Goal: Navigation & Orientation: Find specific page/section

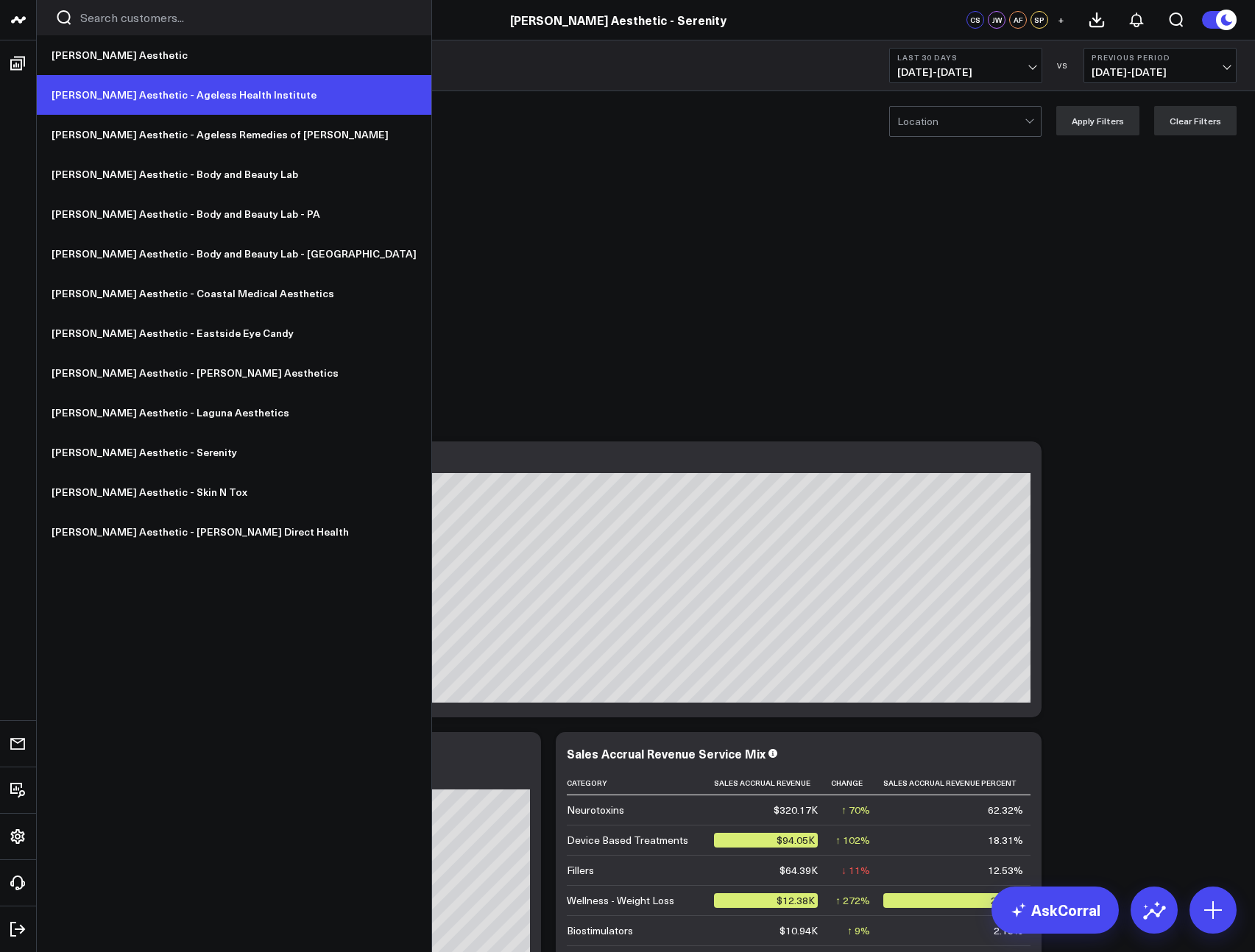
click at [132, 99] on link "[PERSON_NAME] Aesthetic - Ageless Health Institute" at bounding box center [234, 94] width 395 height 40
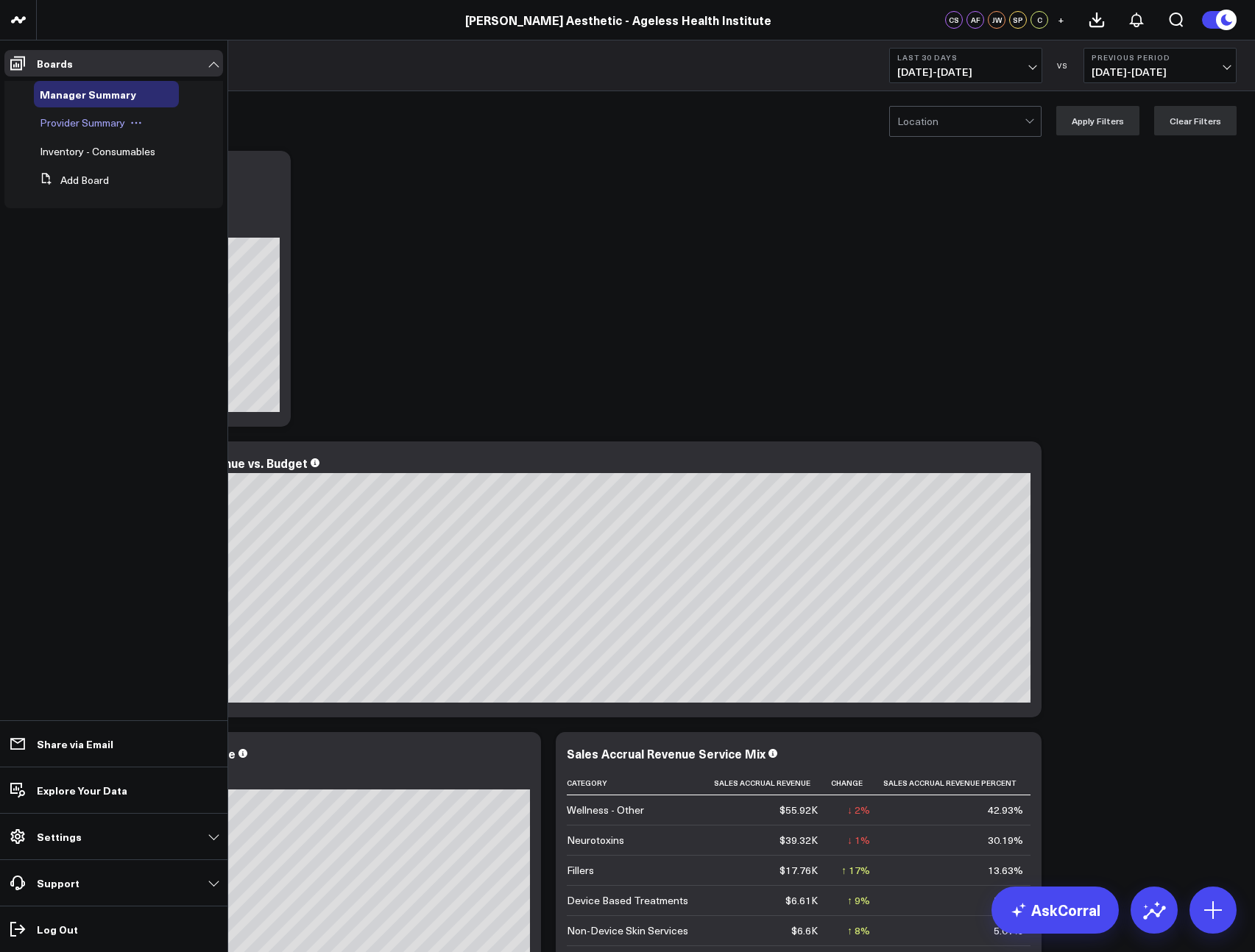
click at [72, 121] on span "Provider Summary" at bounding box center [82, 123] width 86 height 14
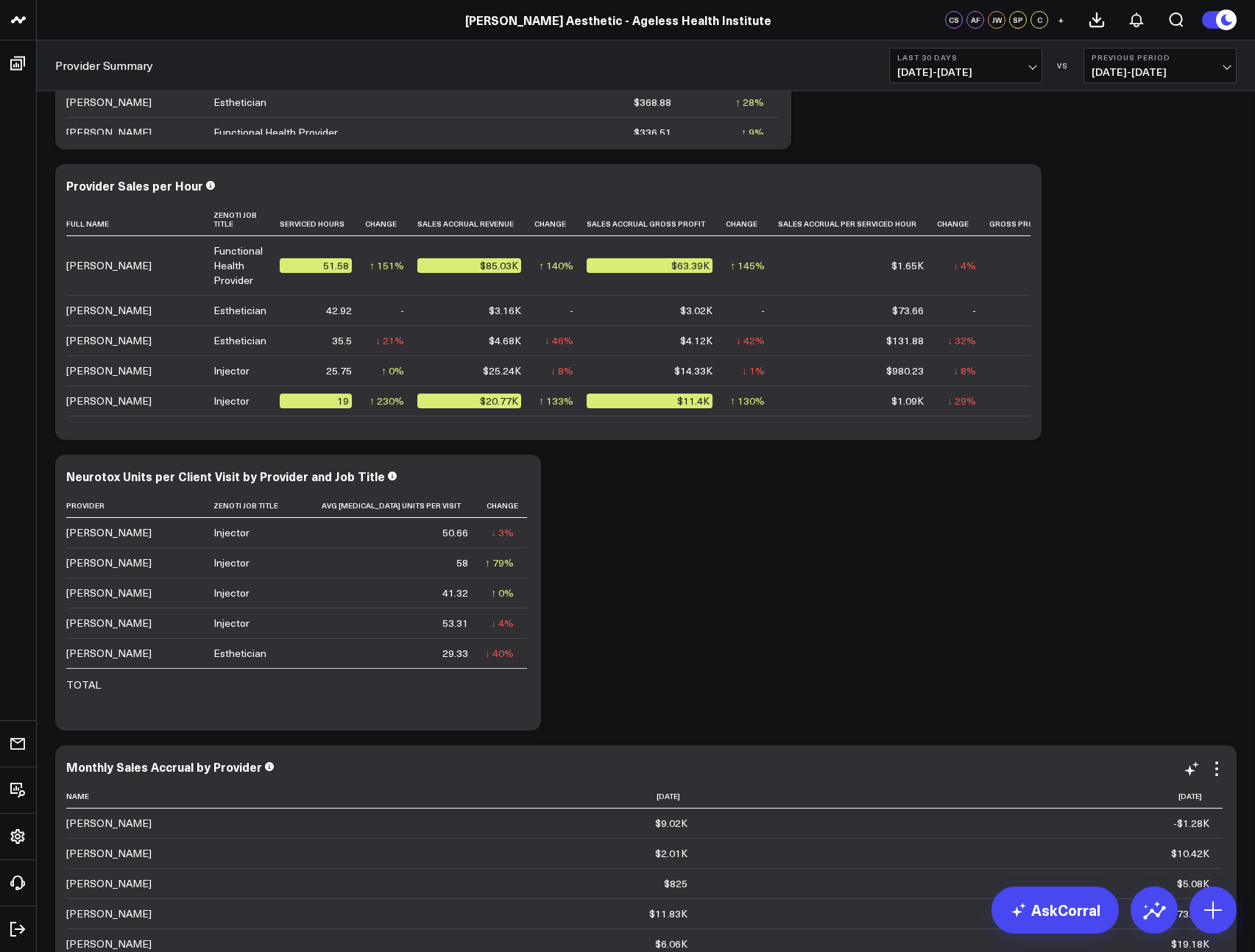
scroll to position [1772, 0]
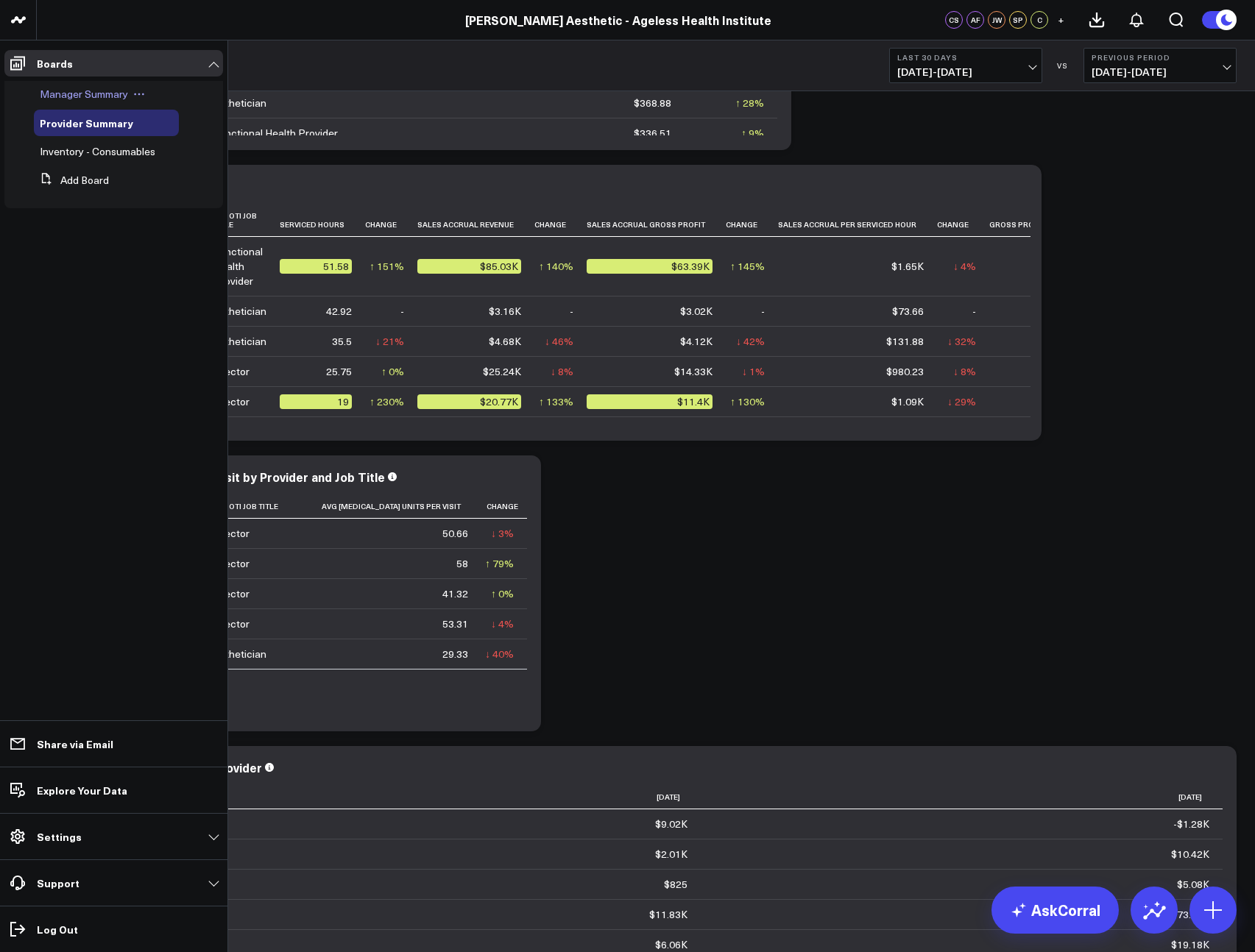
click at [99, 90] on span "Manager Summary" at bounding box center [84, 94] width 88 height 14
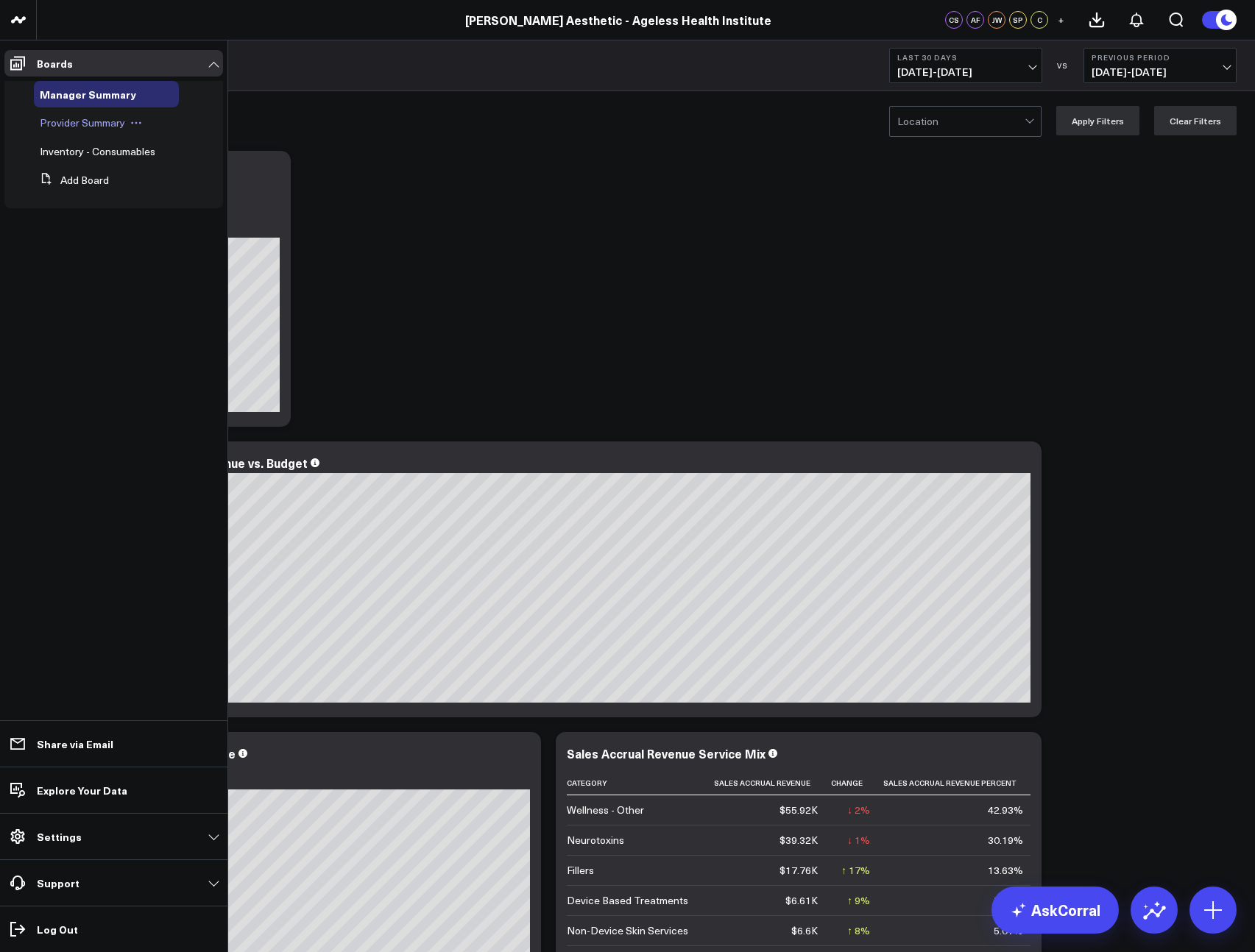
click at [76, 116] on span "Provider Summary" at bounding box center [82, 123] width 86 height 14
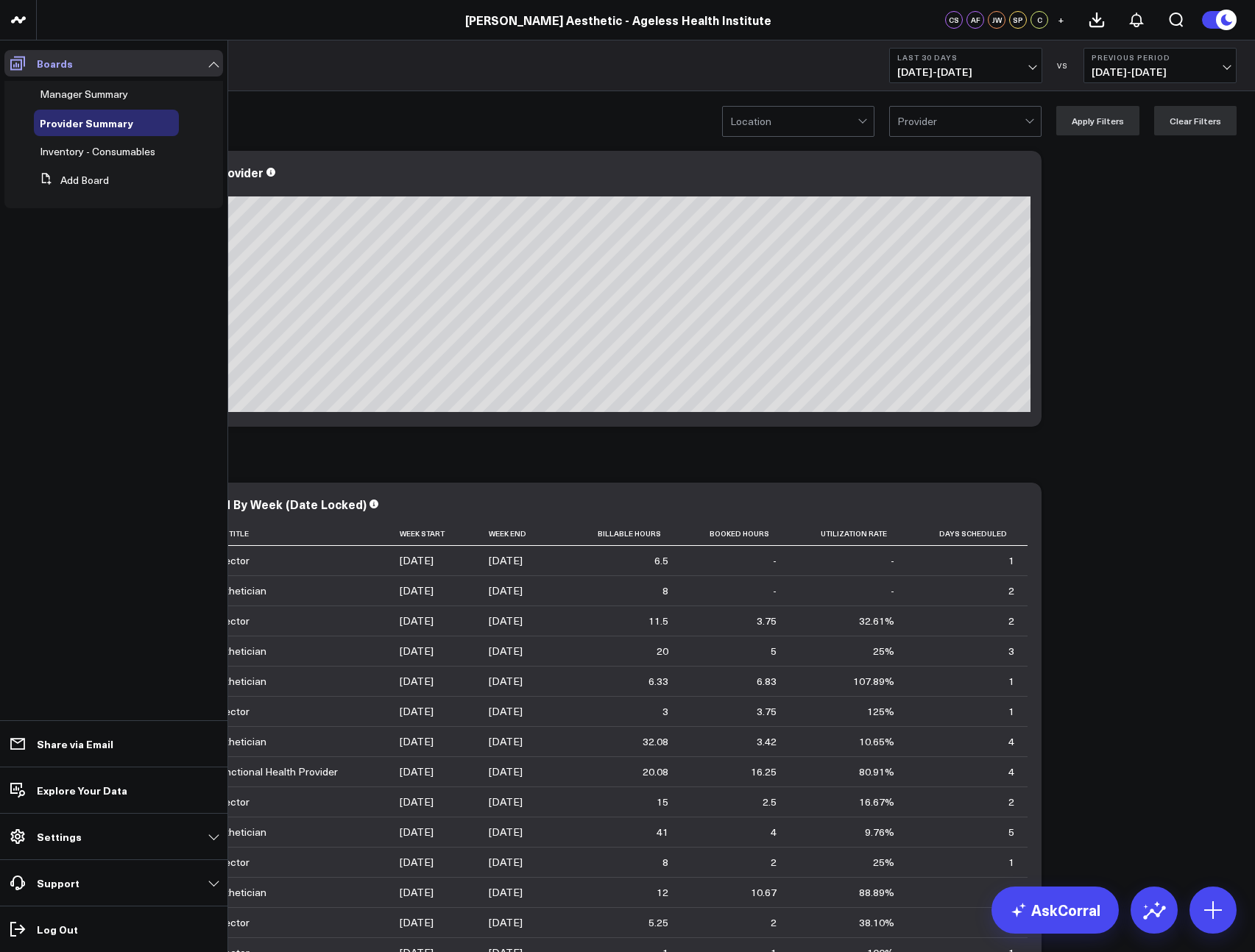
click at [34, 63] on link "Boards" at bounding box center [113, 64] width 218 height 26
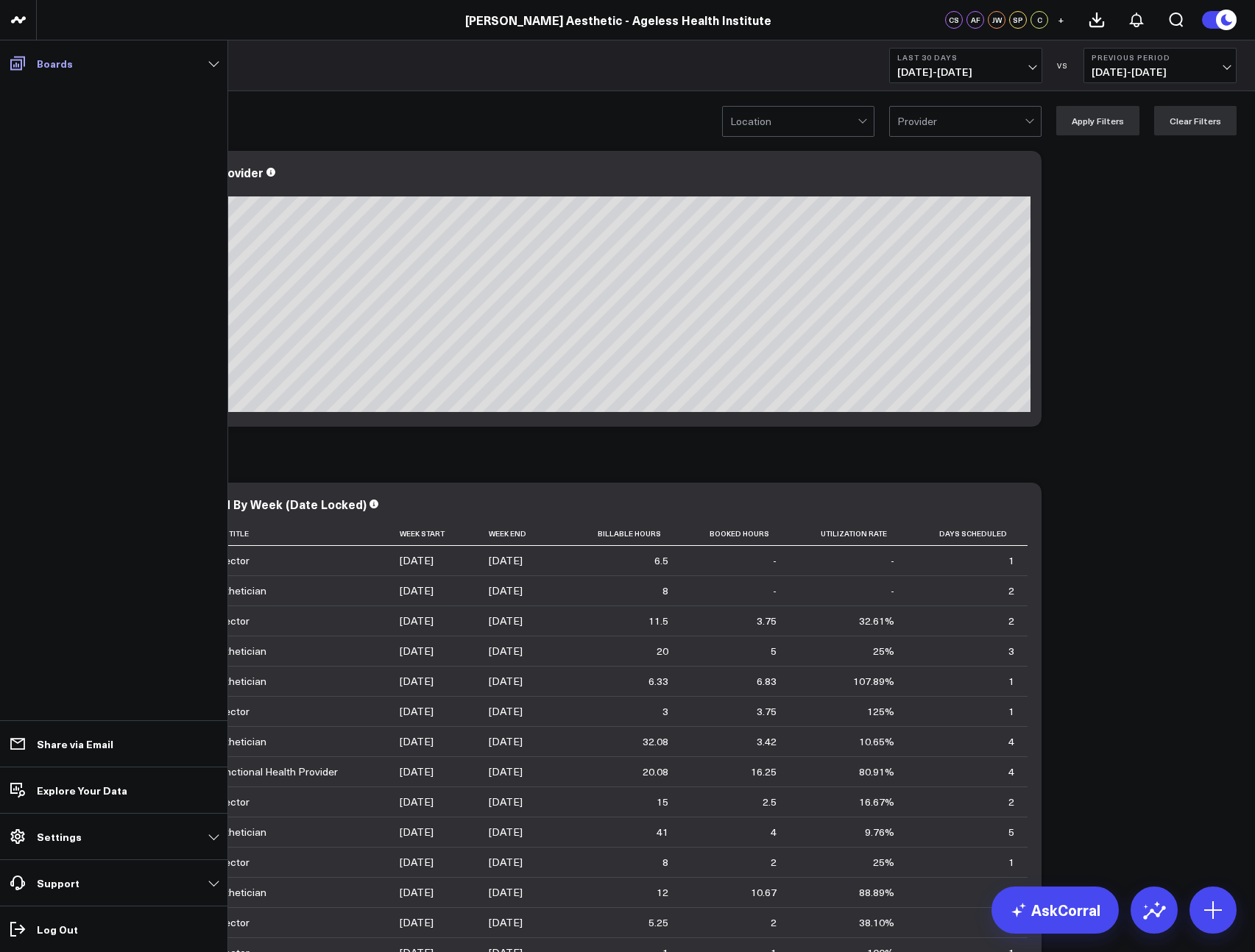
click at [24, 65] on icon at bounding box center [18, 64] width 15 height 14
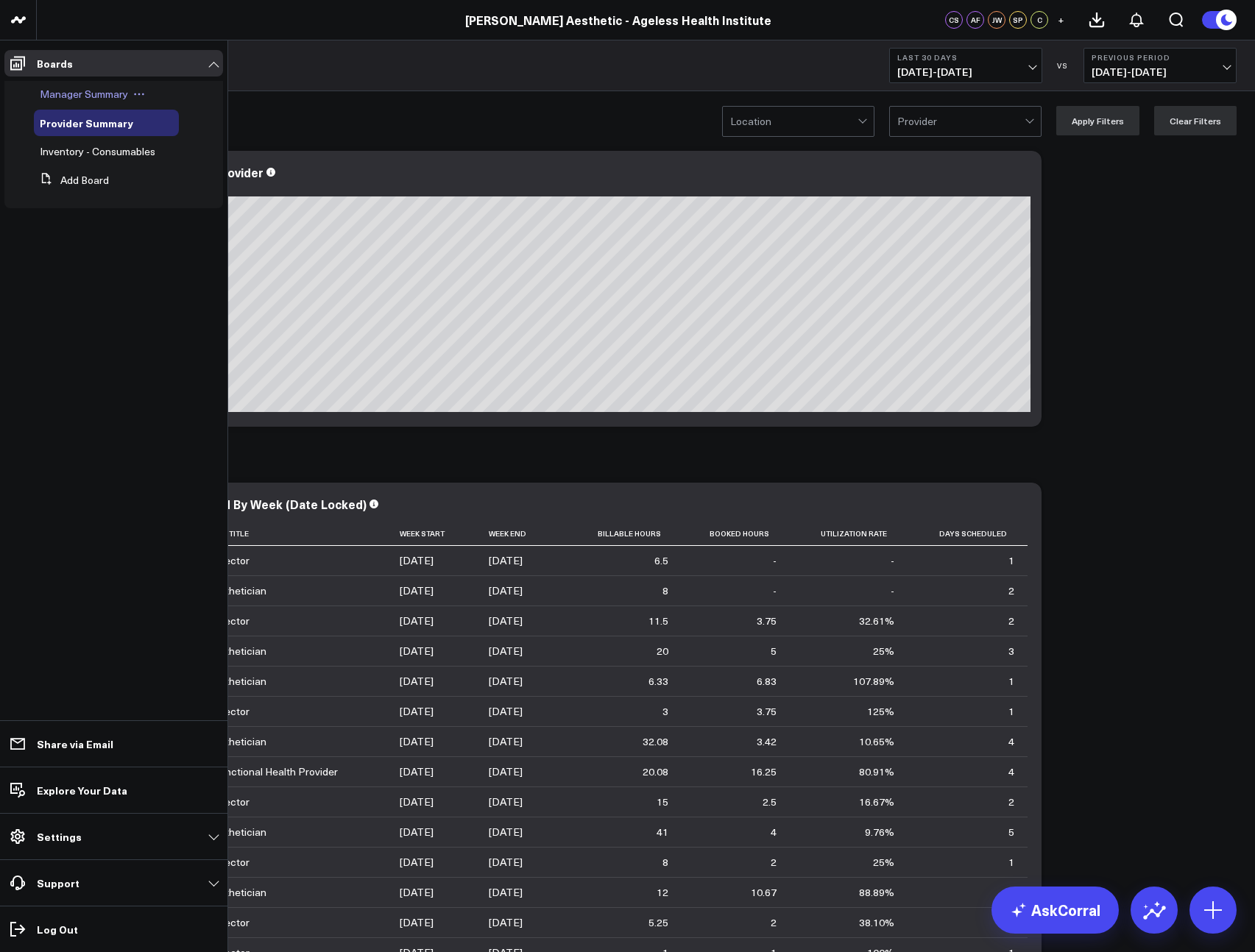
click at [70, 97] on span "Manager Summary" at bounding box center [84, 94] width 88 height 14
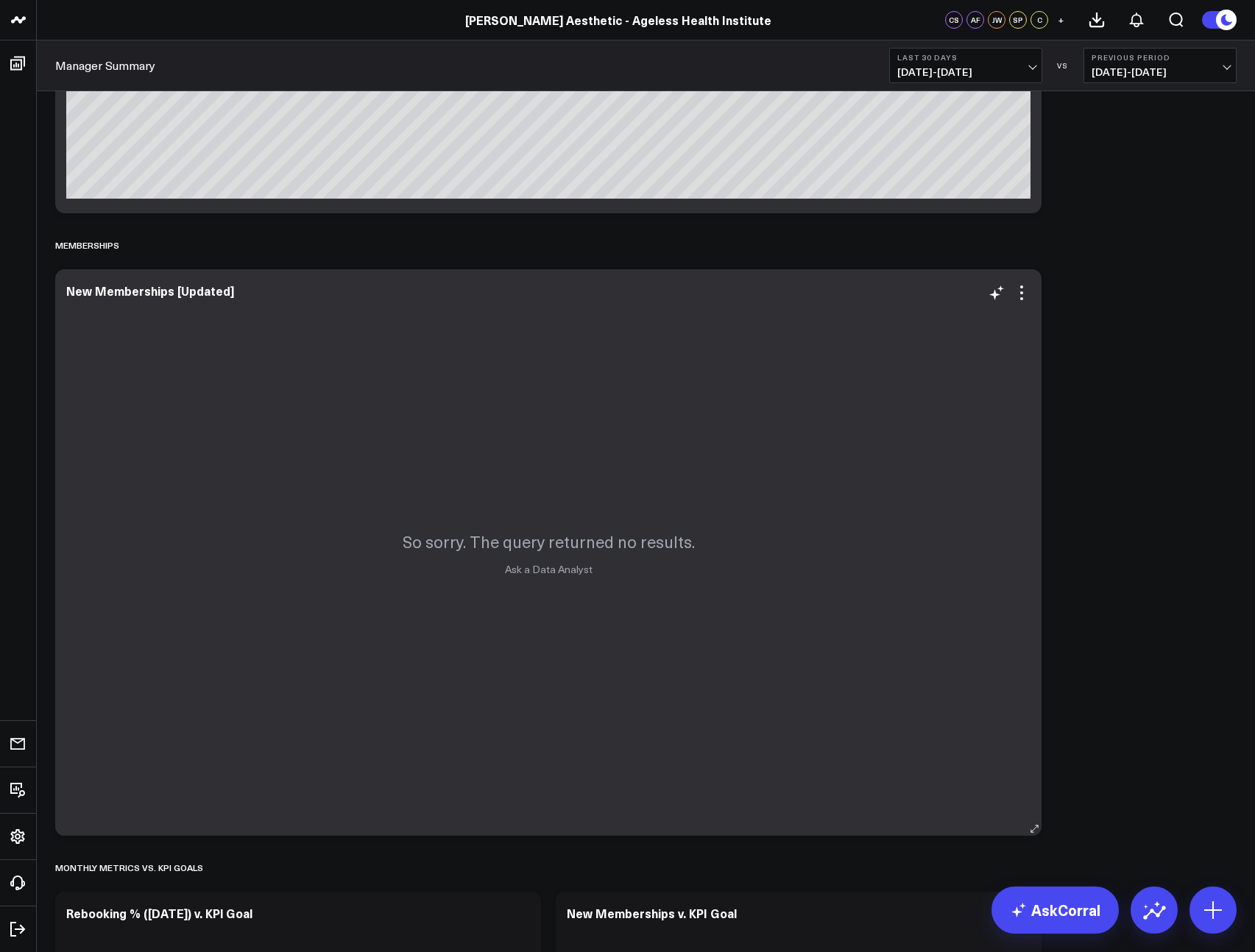
scroll to position [3284, 0]
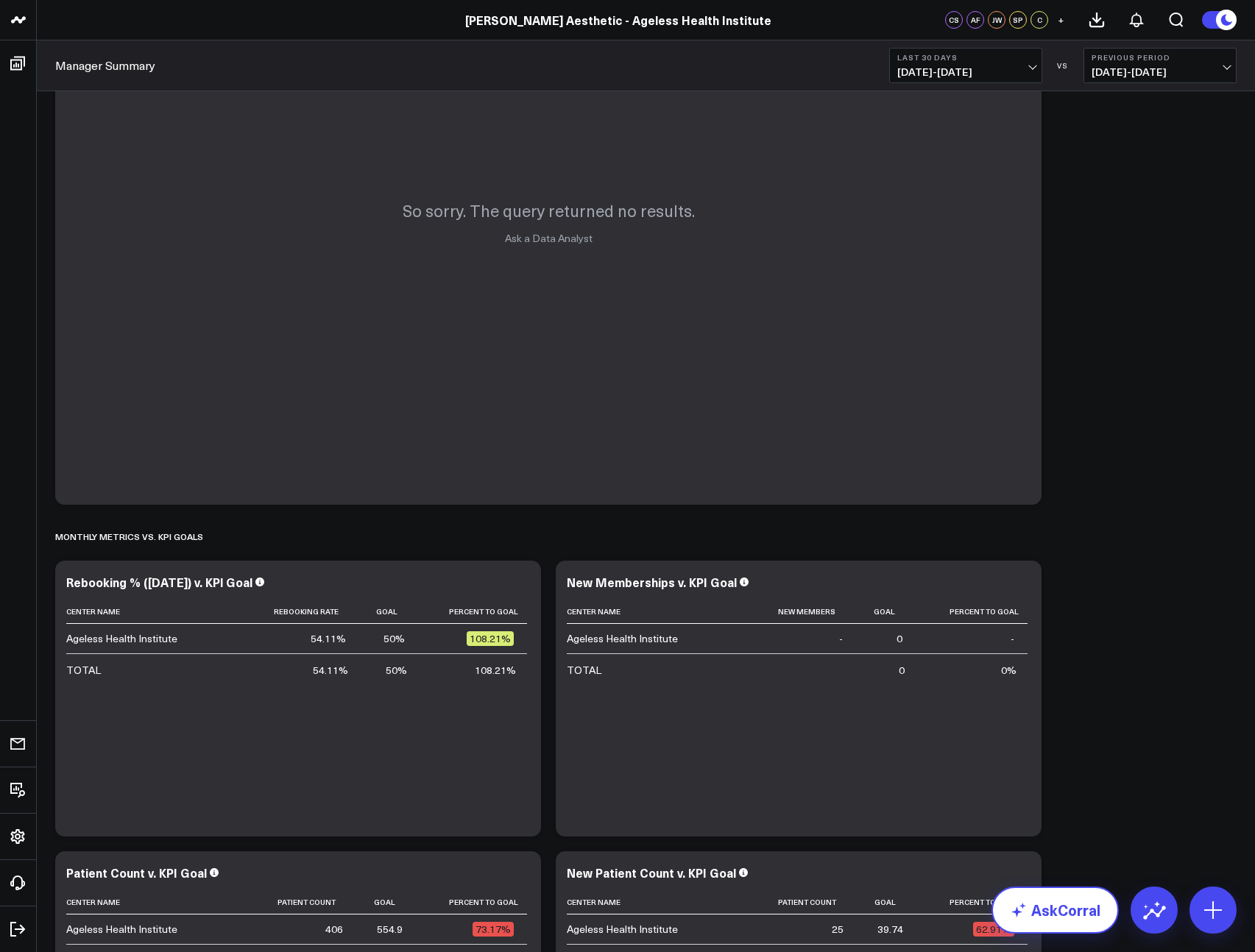
click at [1060, 910] on link "AskCorral" at bounding box center [1055, 910] width 127 height 47
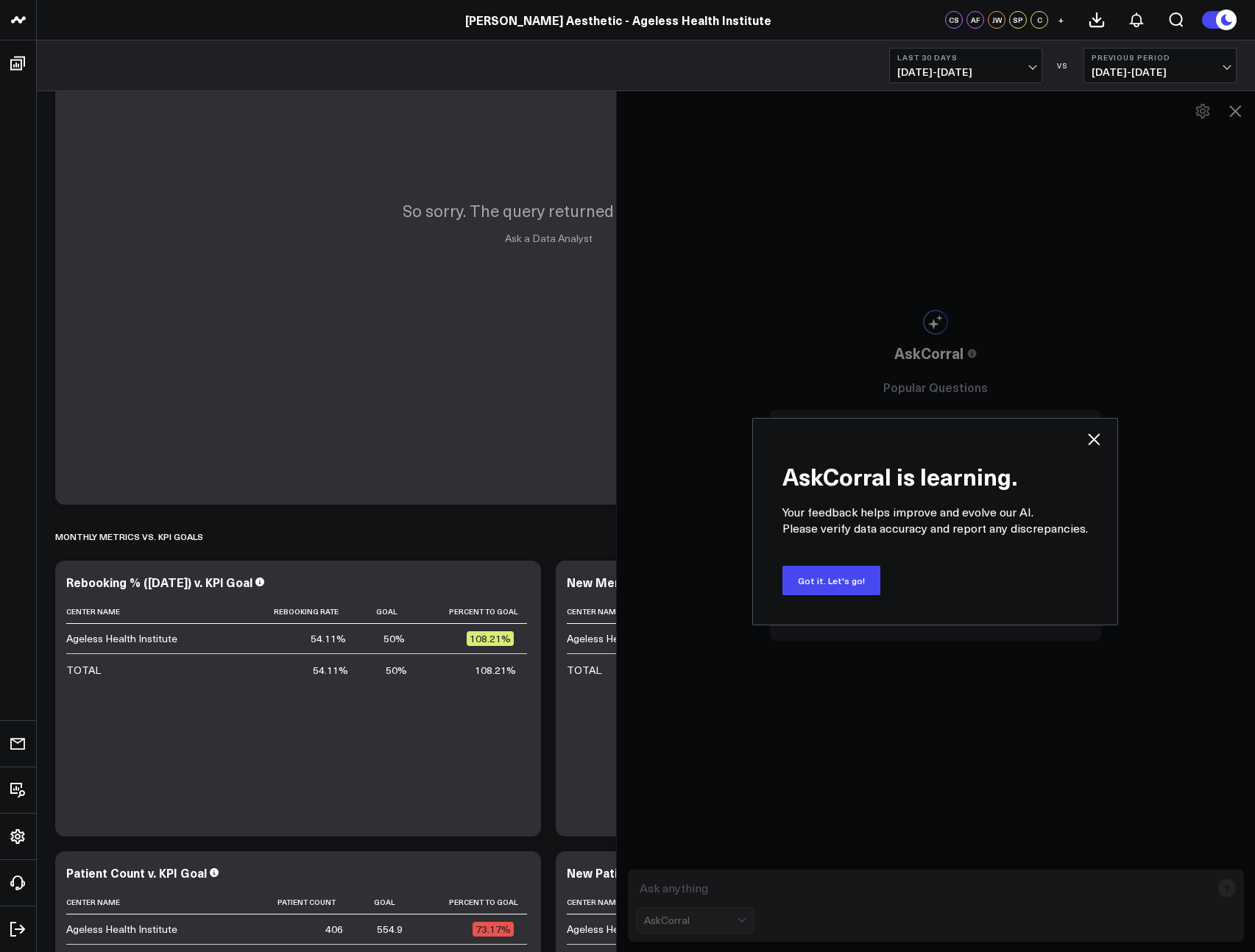
click at [1100, 441] on icon at bounding box center [1093, 439] width 18 height 18
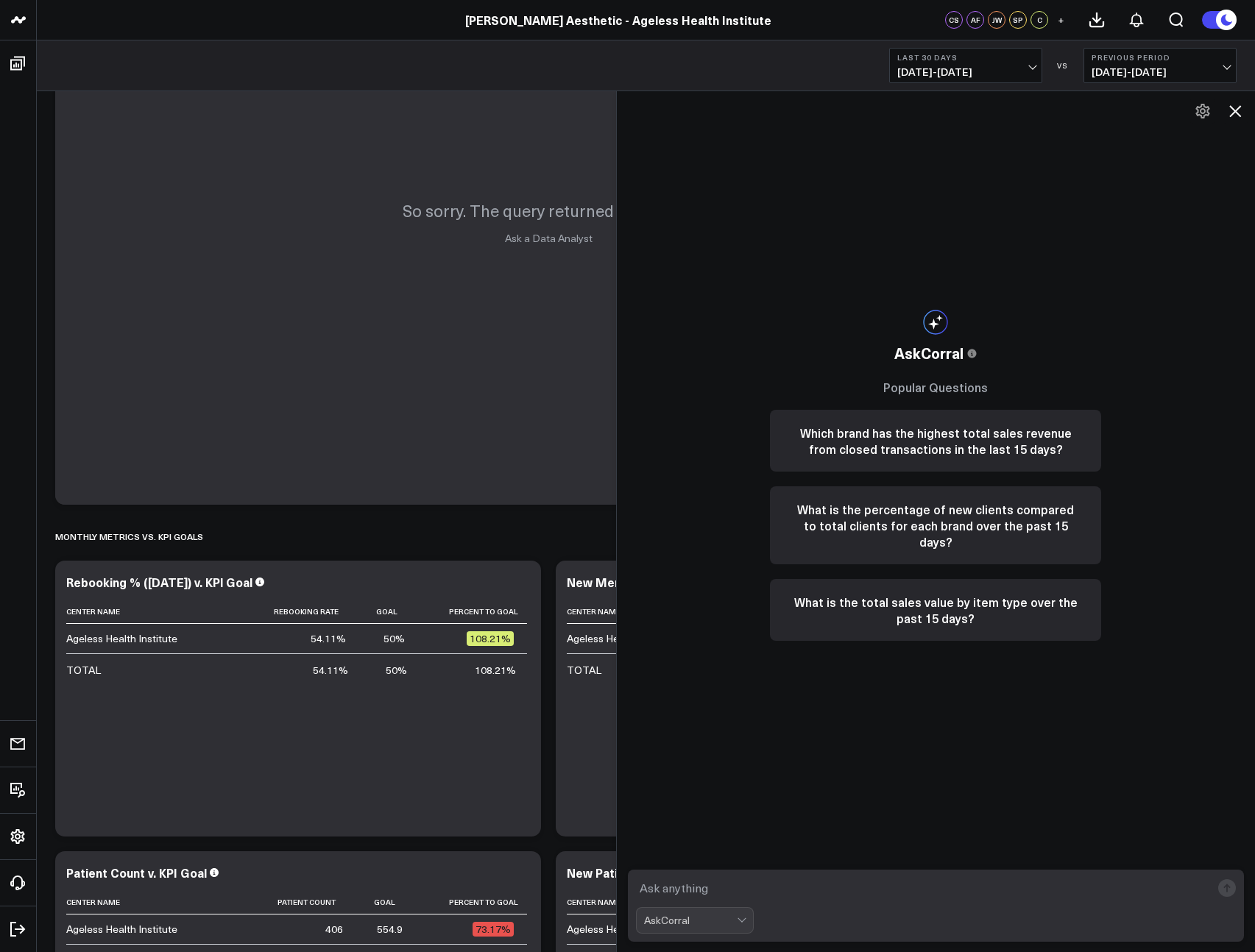
click at [1234, 106] on icon at bounding box center [1235, 111] width 18 height 18
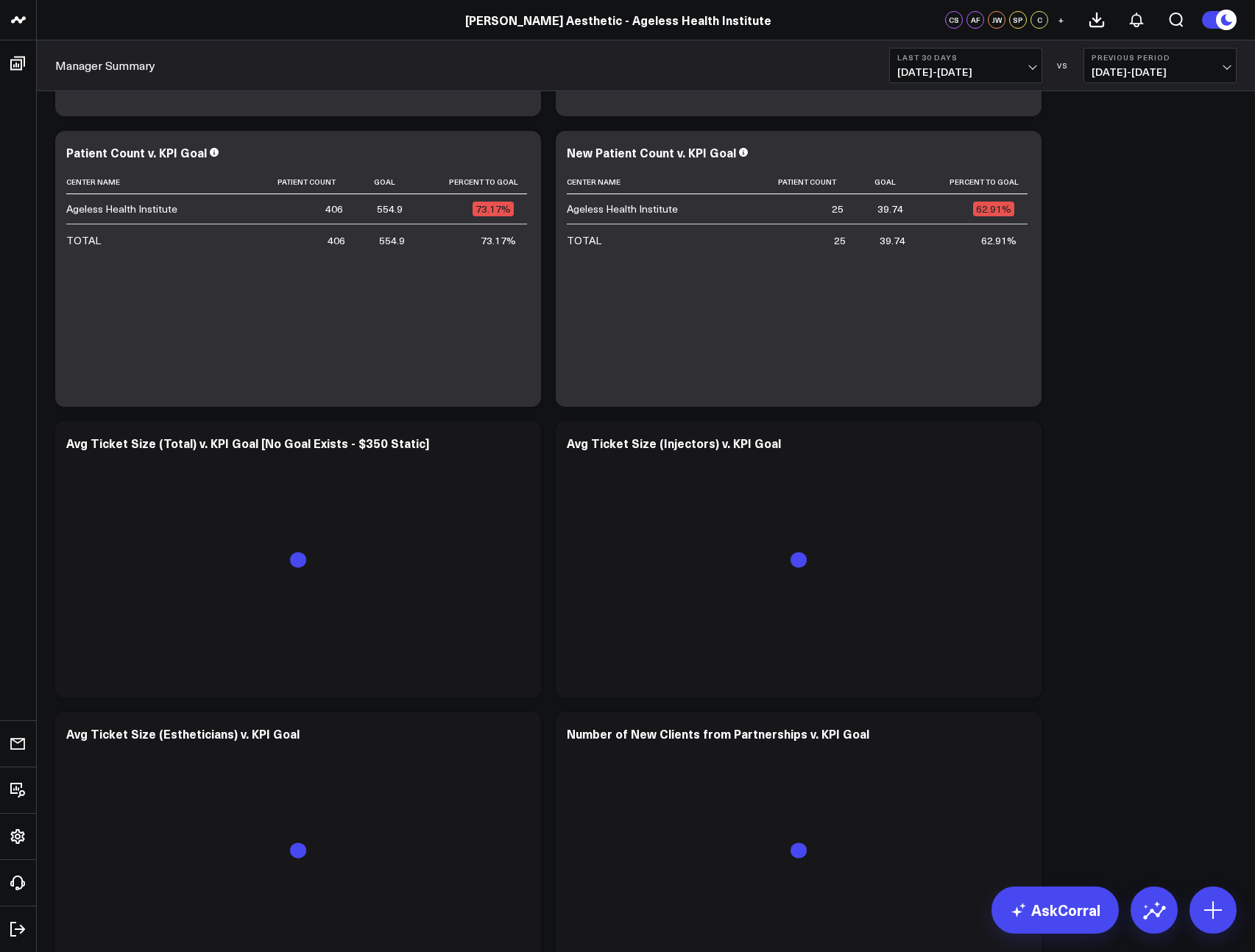
scroll to position [4033, 0]
